Goal: Task Accomplishment & Management: Manage account settings

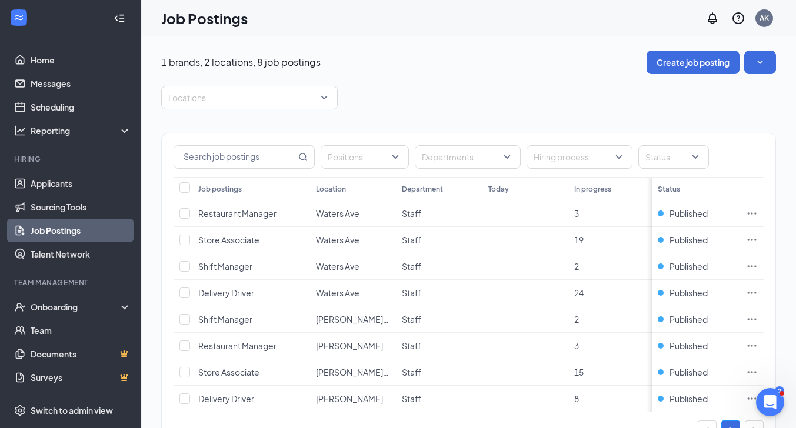
scroll to position [58, 0]
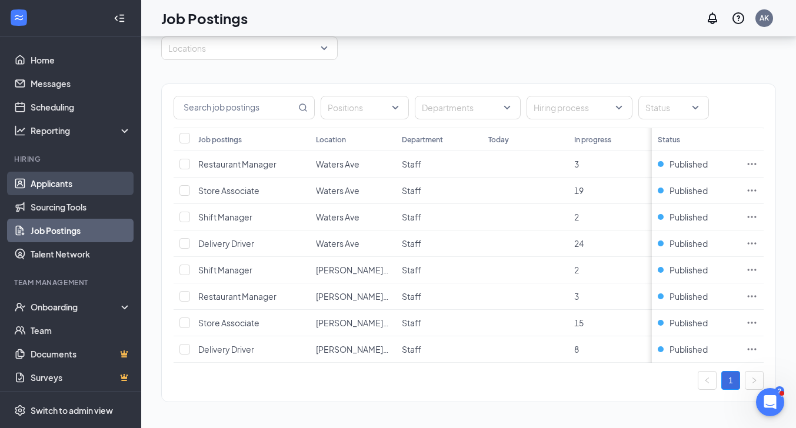
click at [59, 178] on link "Applicants" at bounding box center [81, 184] width 101 height 24
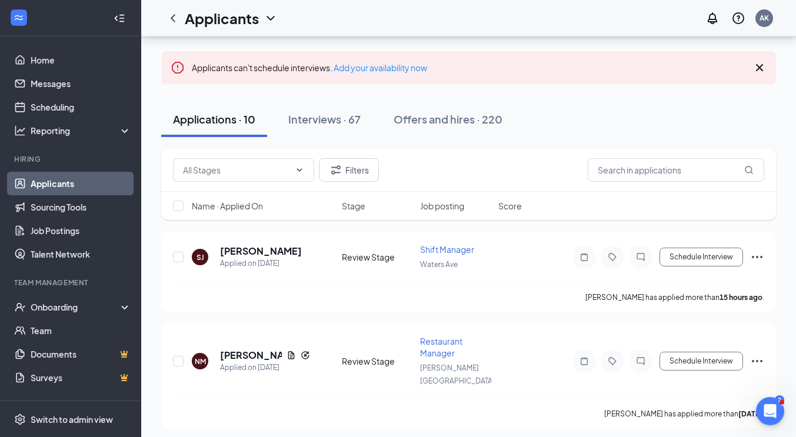
scroll to position [59, 0]
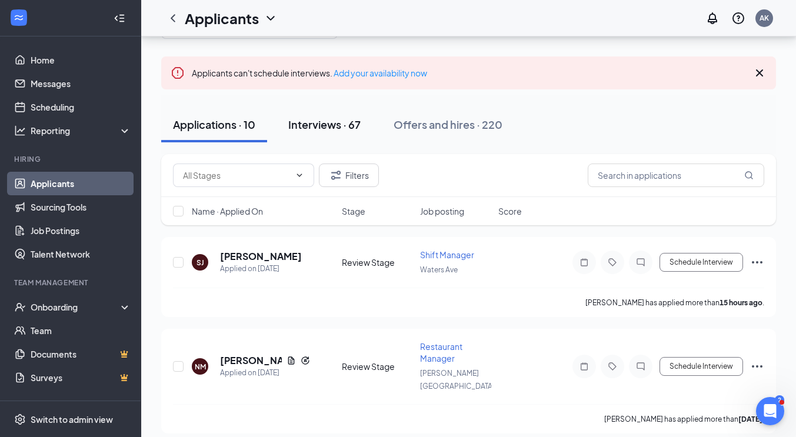
click at [333, 122] on div "Interviews · 67" at bounding box center [324, 124] width 72 height 15
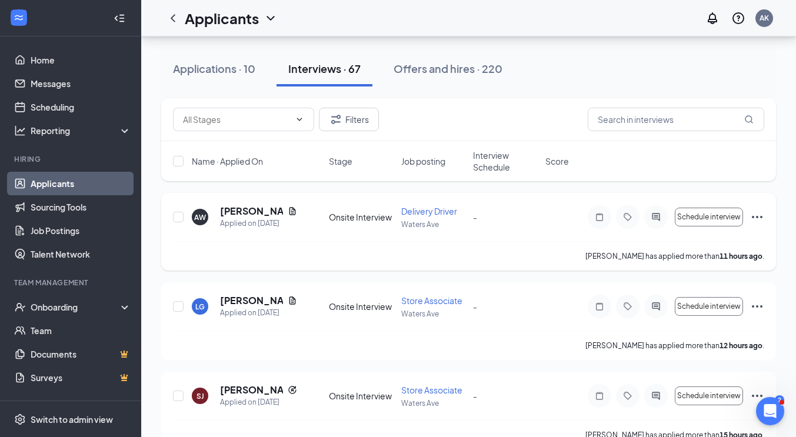
scroll to position [118, 0]
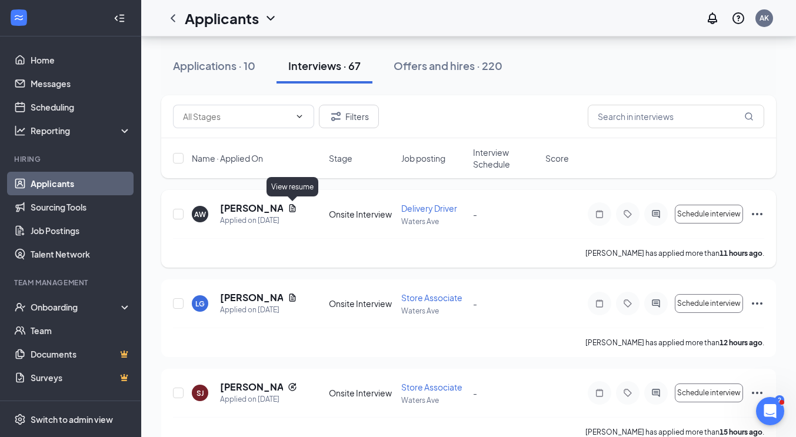
click at [291, 207] on icon "Document" at bounding box center [293, 208] width 6 height 8
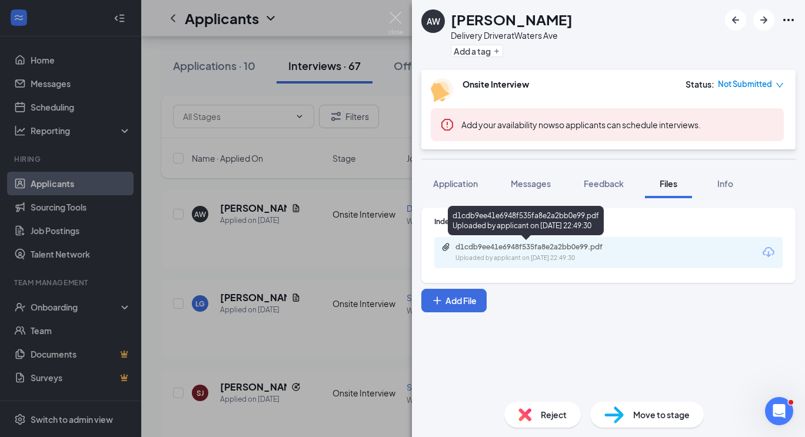
click at [501, 248] on div "d1cdb9ee41e6948f535fa8e2a2bb0e99.pdf" at bounding box center [538, 246] width 165 height 9
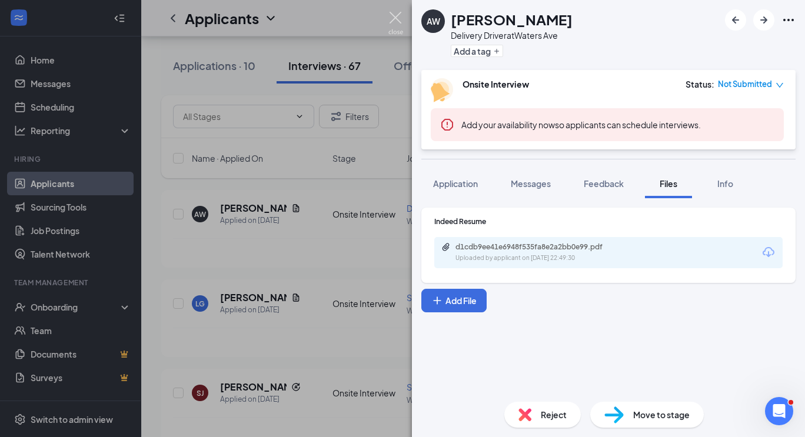
click at [391, 12] on img at bounding box center [395, 23] width 15 height 23
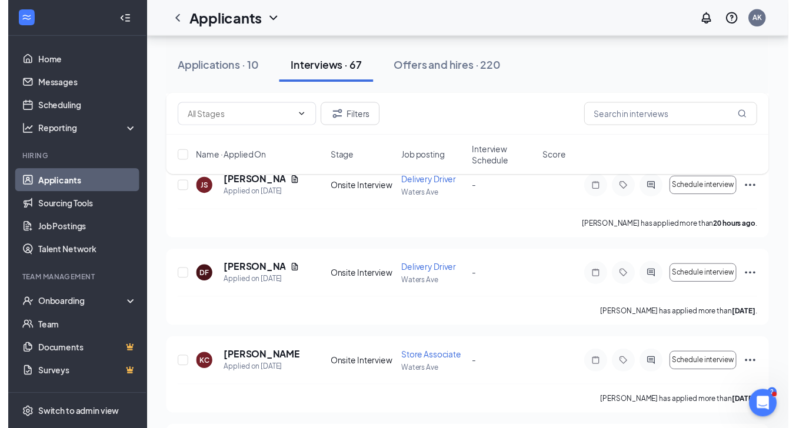
scroll to position [412, 0]
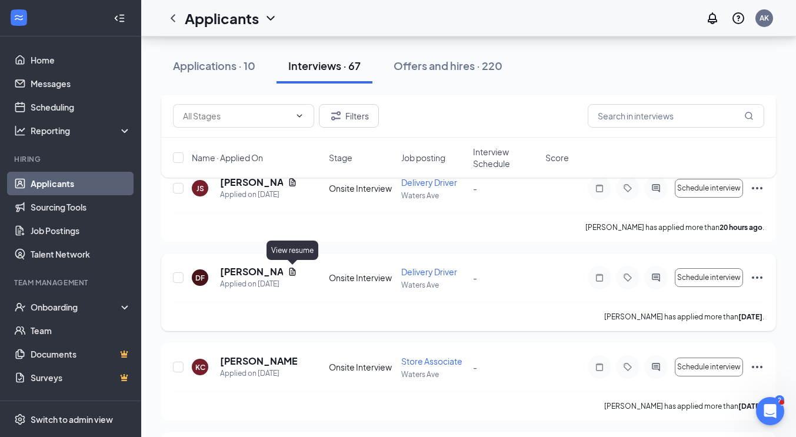
click at [290, 271] on icon "Document" at bounding box center [293, 272] width 6 height 8
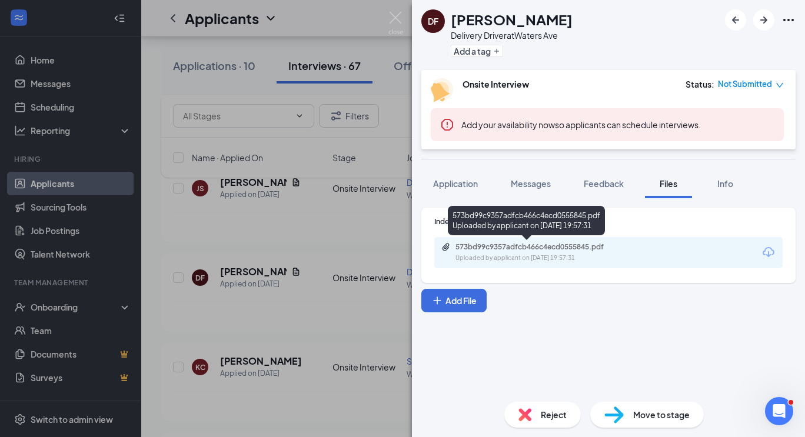
click at [495, 255] on div "Uploaded by applicant on [DATE] 19:57:31" at bounding box center [544, 258] width 177 height 9
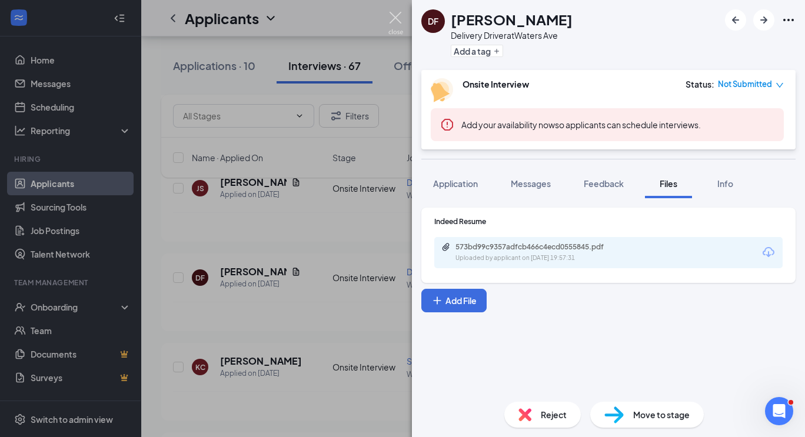
click at [400, 14] on img at bounding box center [395, 23] width 15 height 23
